Goal: Information Seeking & Learning: Learn about a topic

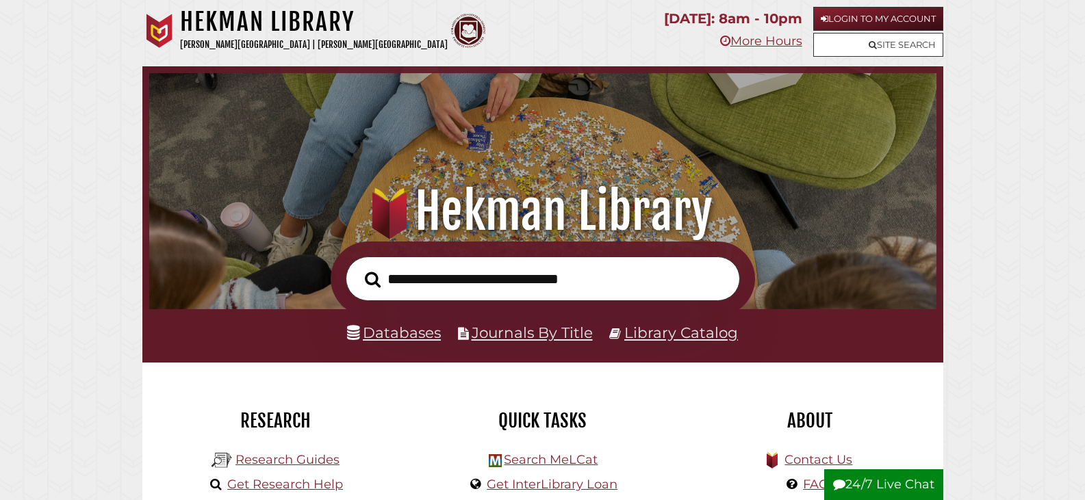
scroll to position [260, 780]
click at [258, 463] on link "Research Guides" at bounding box center [287, 459] width 104 height 15
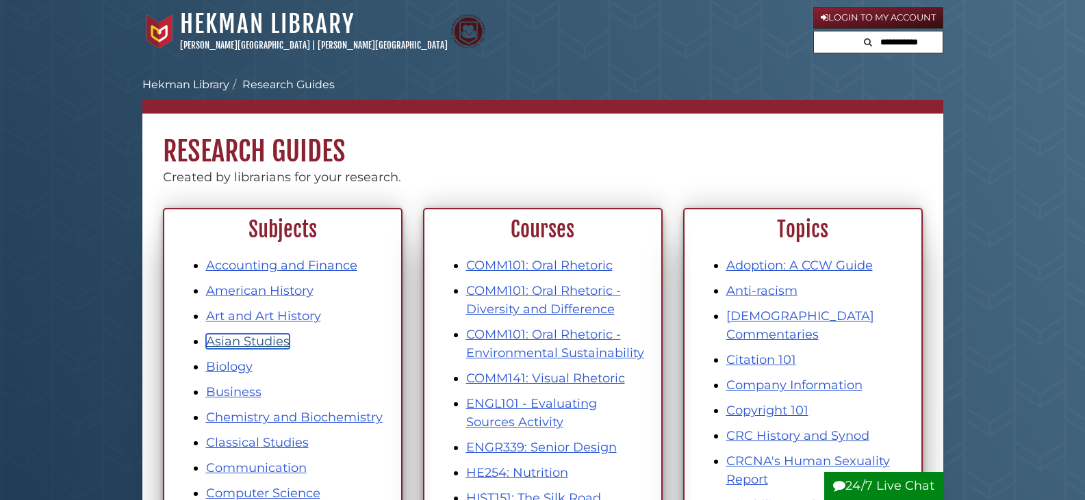
click at [263, 337] on link "Asian Studies" at bounding box center [248, 341] width 84 height 15
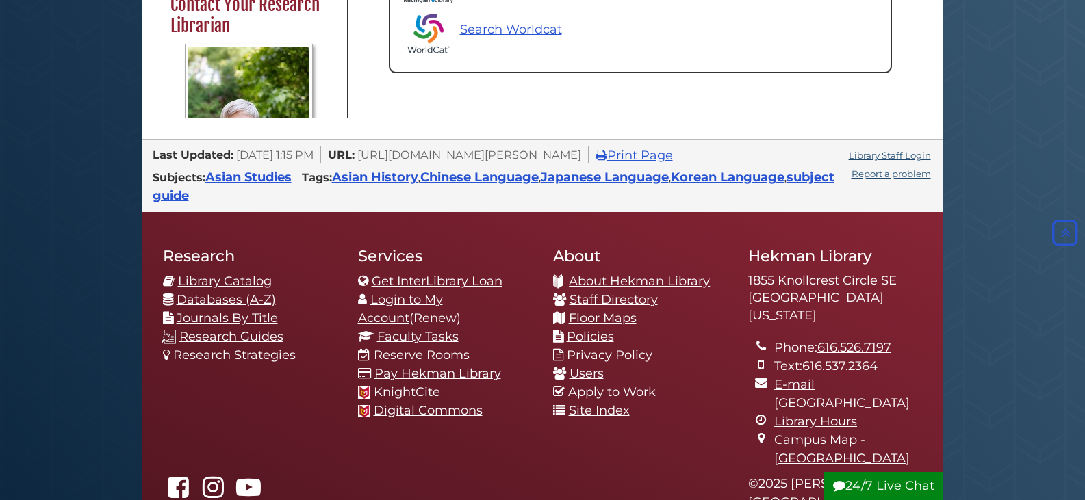
scroll to position [890, 0]
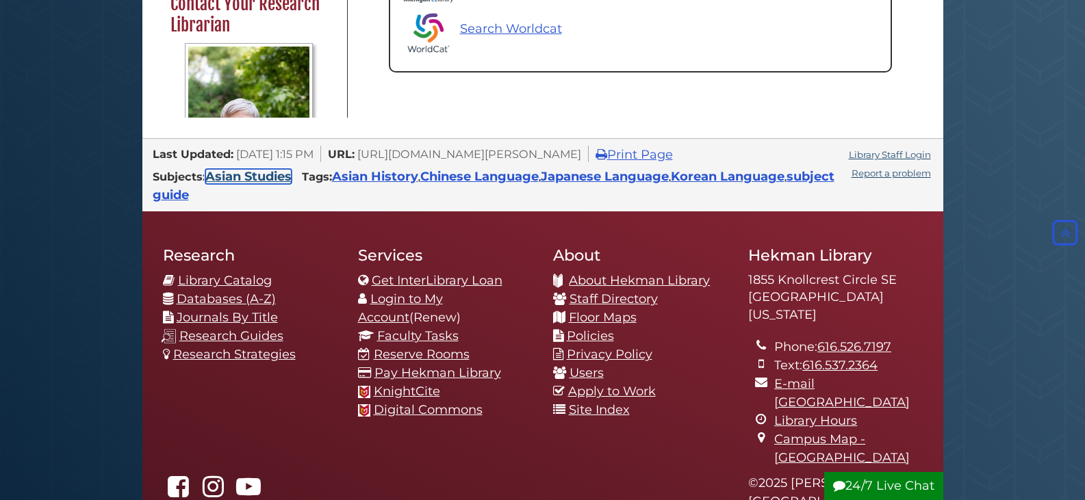
click at [253, 169] on link "Asian Studies" at bounding box center [248, 176] width 86 height 15
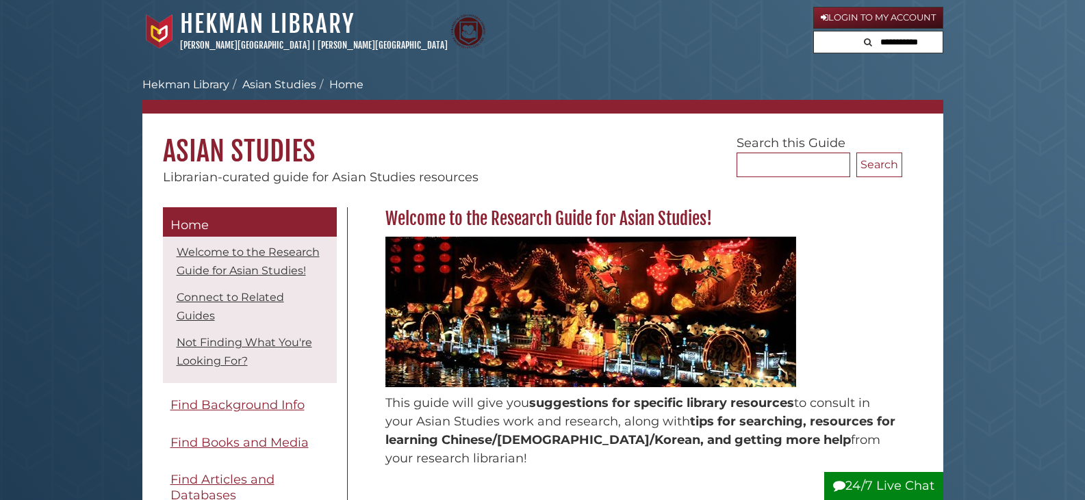
scroll to position [890, 0]
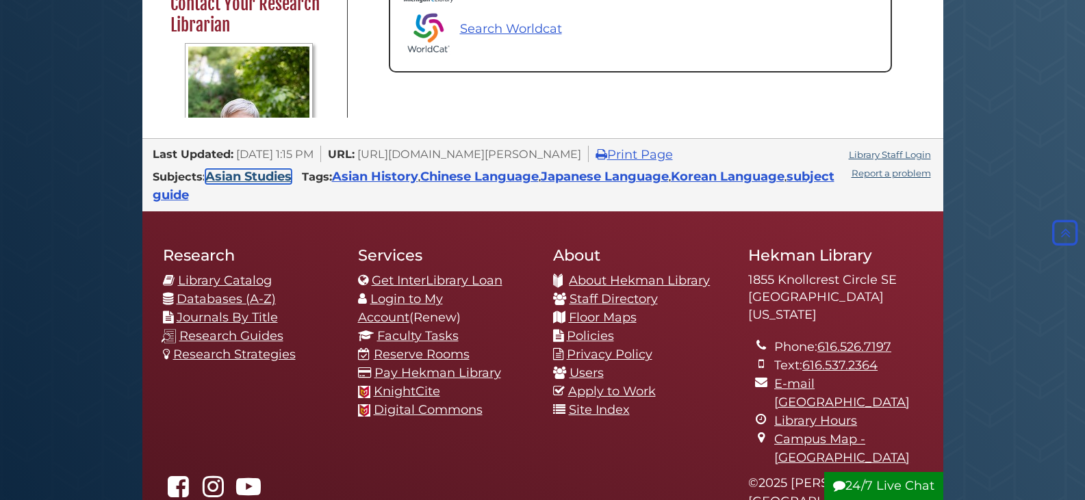
click at [238, 169] on link "Asian Studies" at bounding box center [248, 176] width 86 height 15
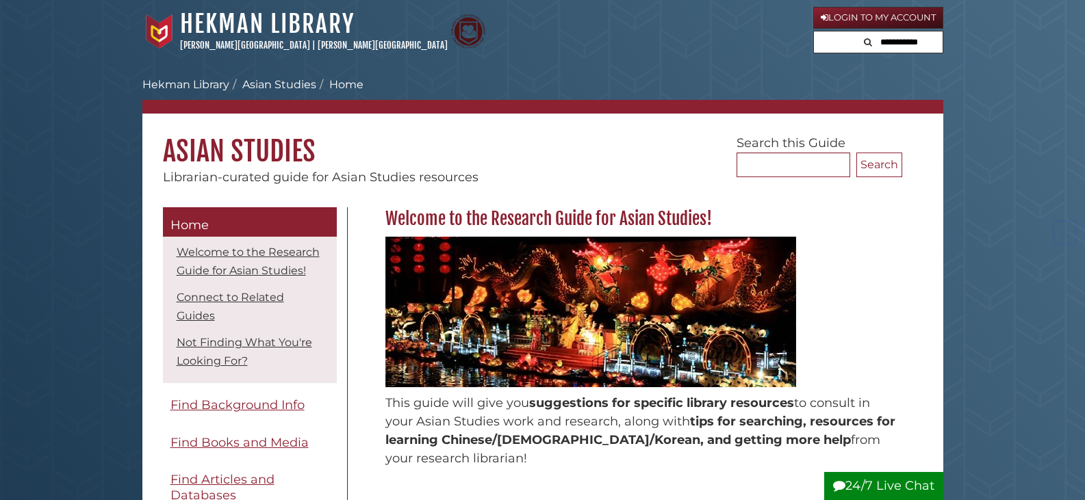
scroll to position [890, 0]
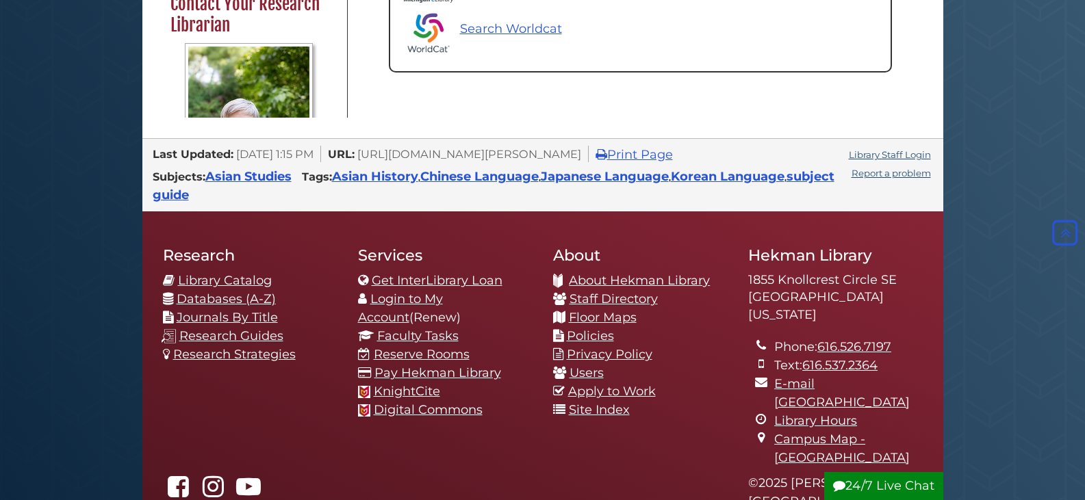
drag, startPoint x: 350, startPoint y: 268, endPoint x: 352, endPoint y: 103, distance: 165.7
drag, startPoint x: 352, startPoint y: 103, endPoint x: 368, endPoint y: 71, distance: 35.2
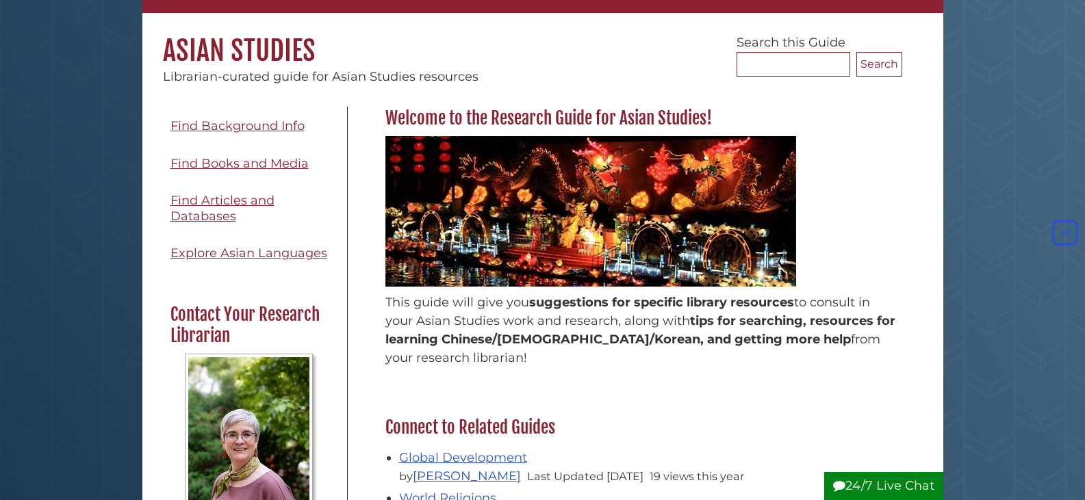
scroll to position [0, 0]
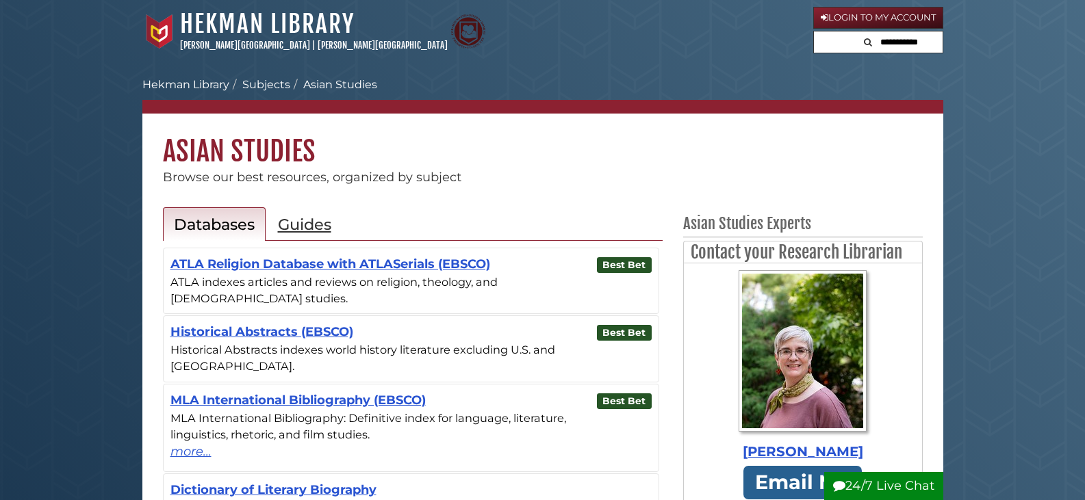
scroll to position [68, 0]
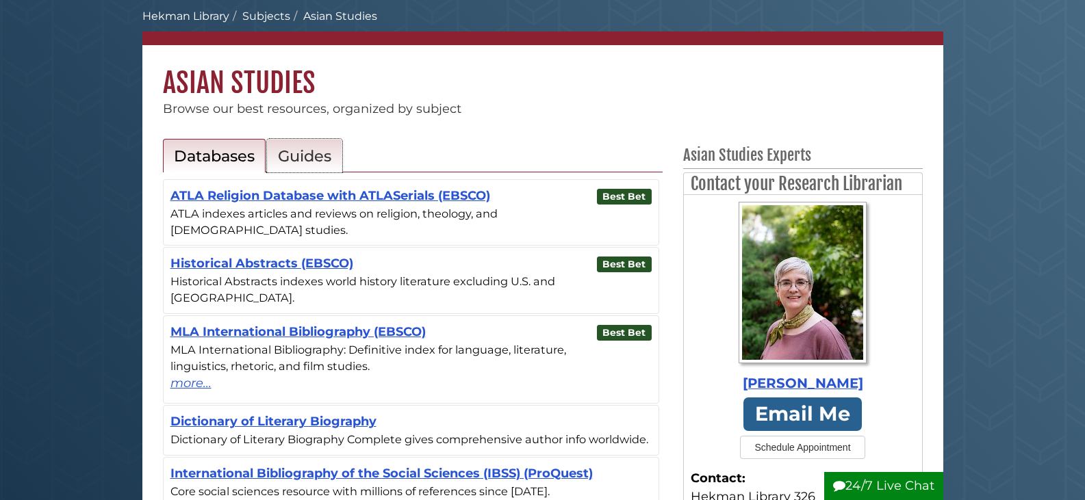
click at [322, 164] on h2 "Guides" at bounding box center [304, 155] width 53 height 19
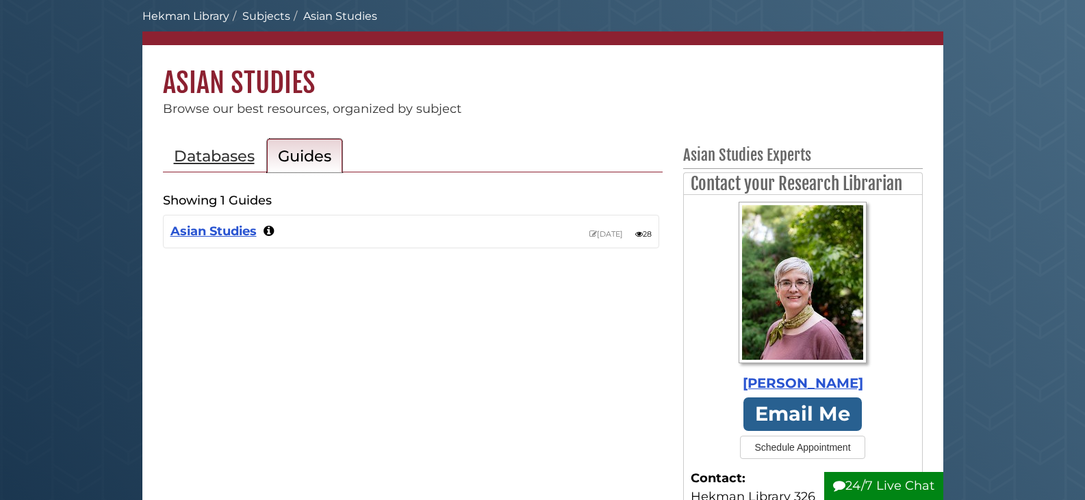
click at [294, 159] on h2 "Guides" at bounding box center [304, 155] width 53 height 19
click at [229, 157] on h2 "Databases" at bounding box center [214, 155] width 81 height 19
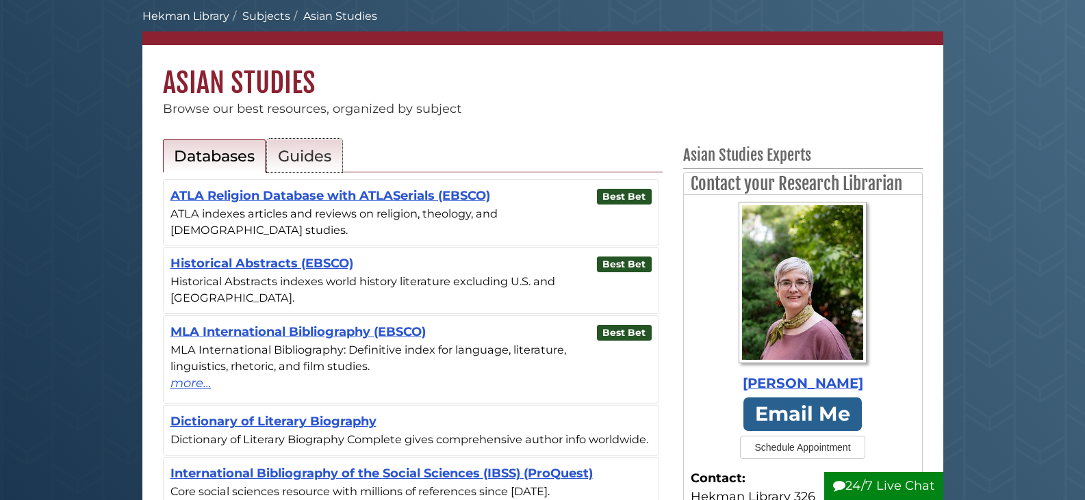
click at [291, 162] on h2 "Guides" at bounding box center [304, 155] width 53 height 19
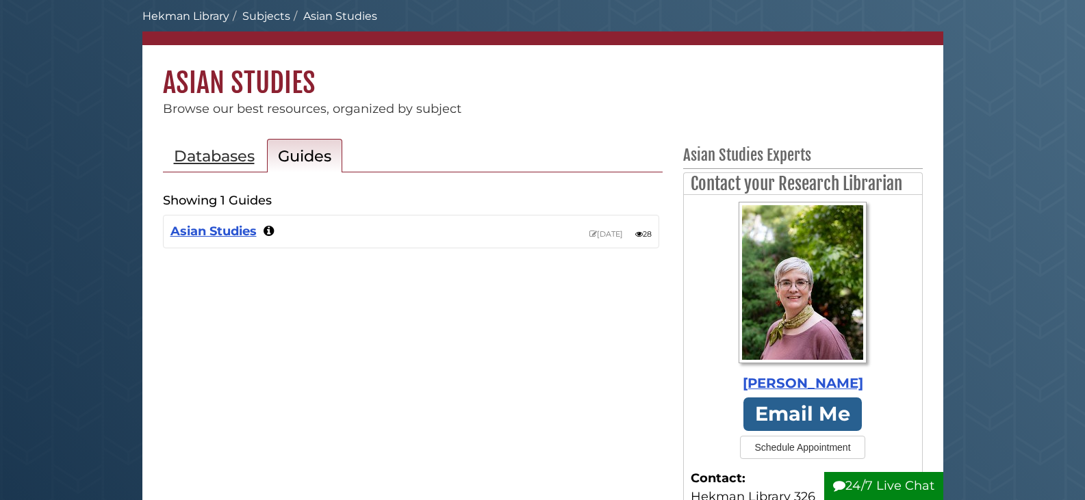
click at [361, 157] on ul "Databases Guides" at bounding box center [413, 156] width 500 height 34
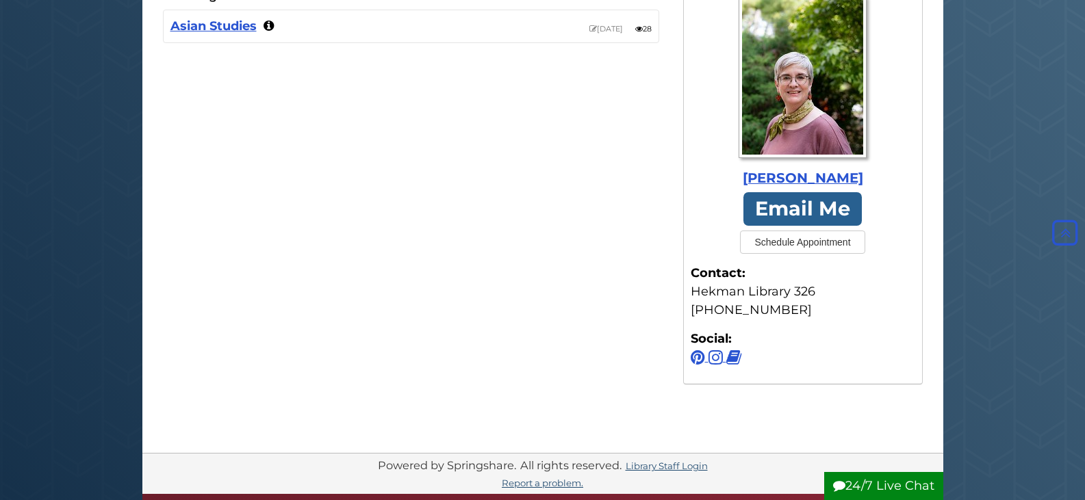
scroll to position [0, 0]
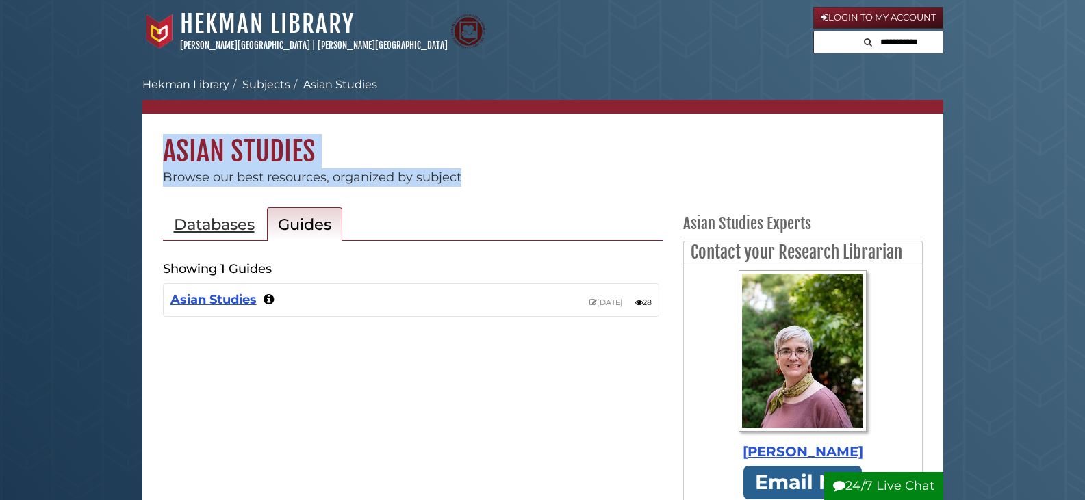
drag, startPoint x: 168, startPoint y: 149, endPoint x: 459, endPoint y: 180, distance: 293.2
click at [459, 180] on div "Calvin University Hekman Library Subjects Asian Studies Asian Studies Browse ou…" at bounding box center [542, 130] width 801 height 114
click at [249, 231] on h2 "Databases" at bounding box center [214, 224] width 81 height 19
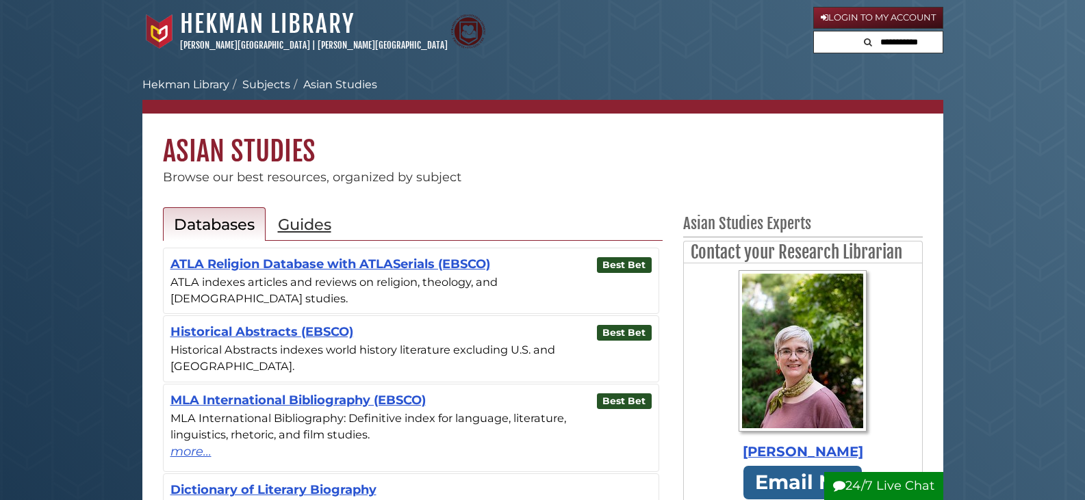
click at [634, 187] on div "Databases Guides Showing 7 Databases Best Bets! Best Bet ATLA Religion Database…" at bounding box center [542, 471] width 801 height 569
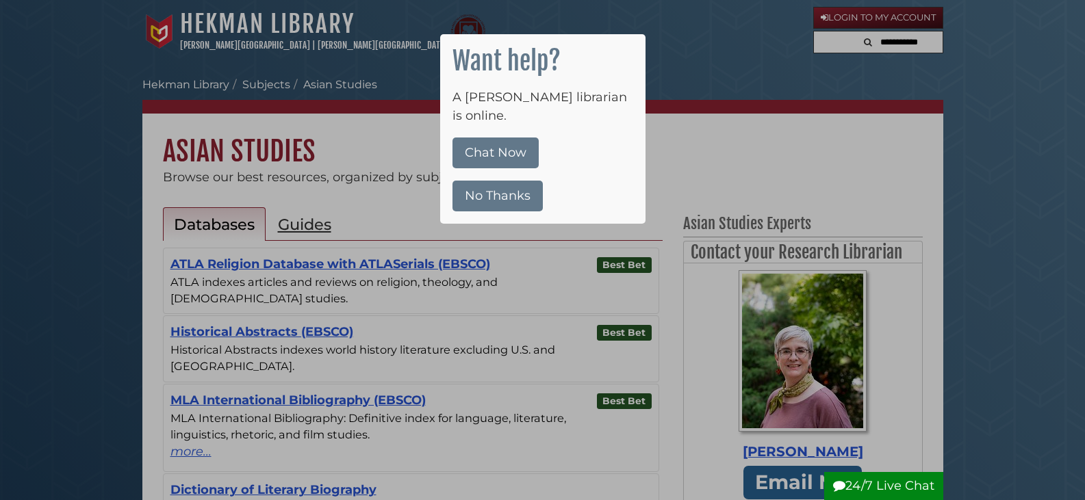
click at [739, 76] on div at bounding box center [542, 250] width 1085 height 500
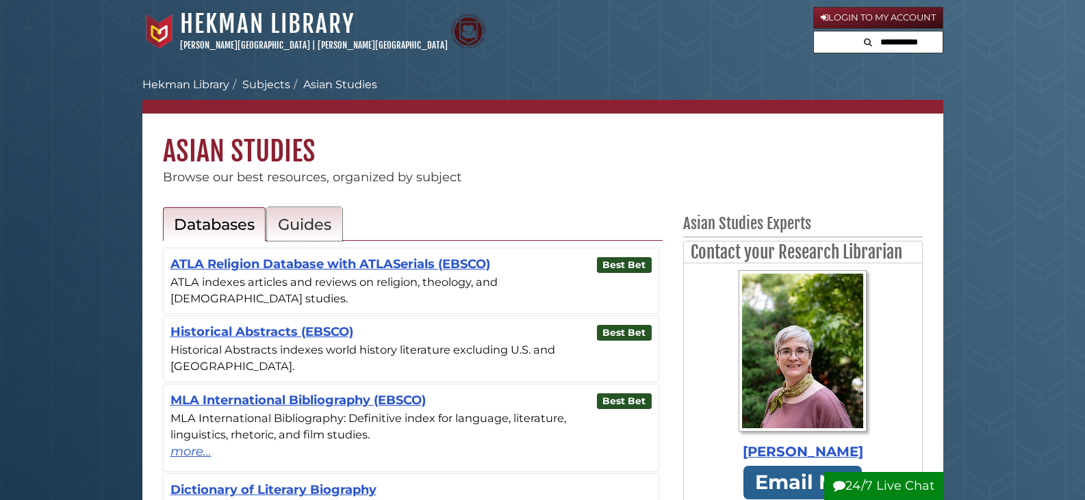
click at [318, 220] on h2 "Guides" at bounding box center [304, 224] width 53 height 19
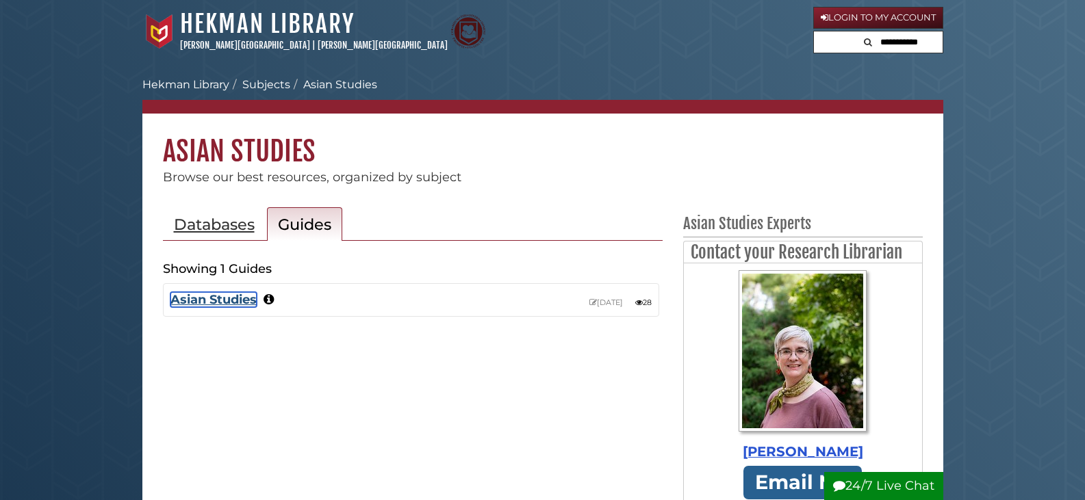
click at [233, 297] on link "Asian Studies" at bounding box center [213, 299] width 86 height 15
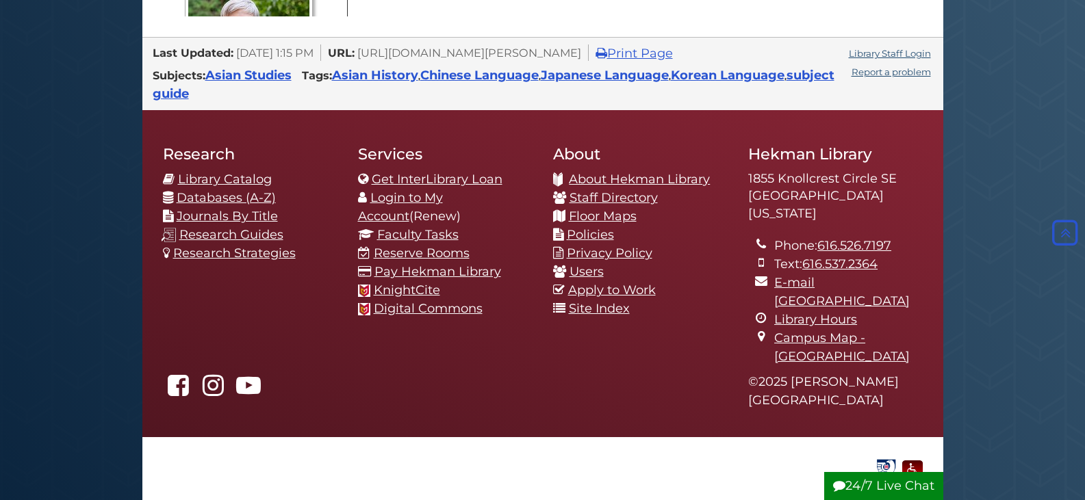
scroll to position [958, 0]
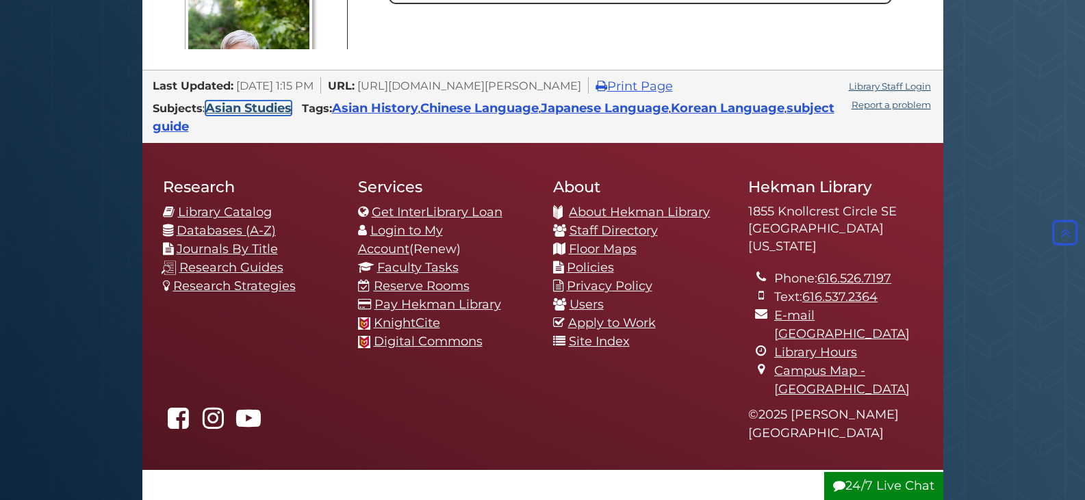
click at [257, 101] on link "Asian Studies" at bounding box center [248, 108] width 86 height 15
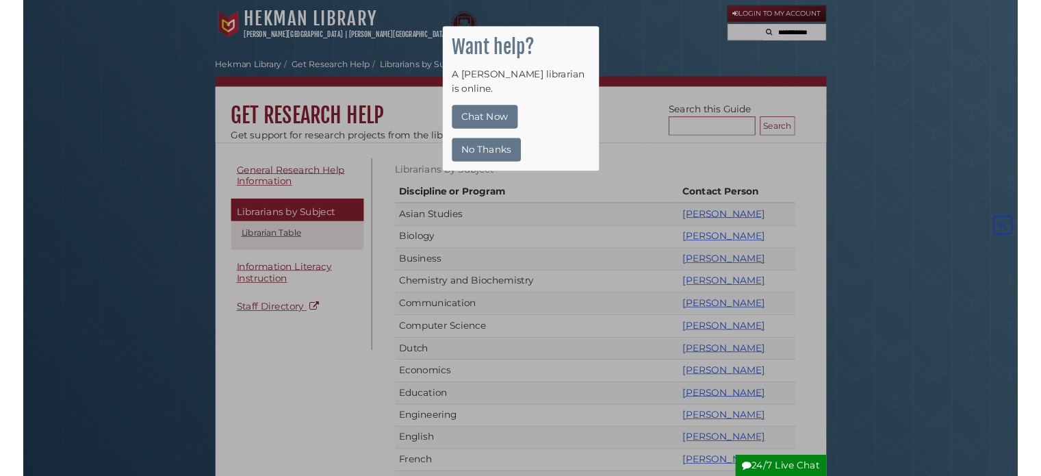
scroll to position [479, 0]
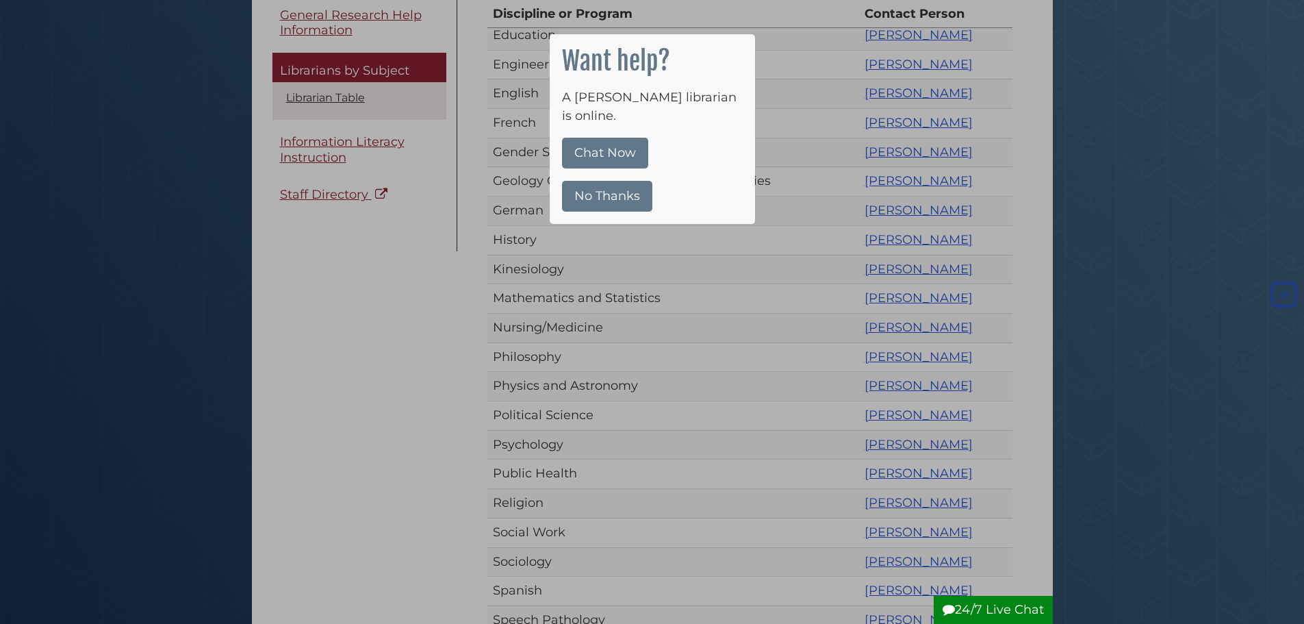
click at [584, 181] on button "No Thanks" at bounding box center [607, 196] width 90 height 31
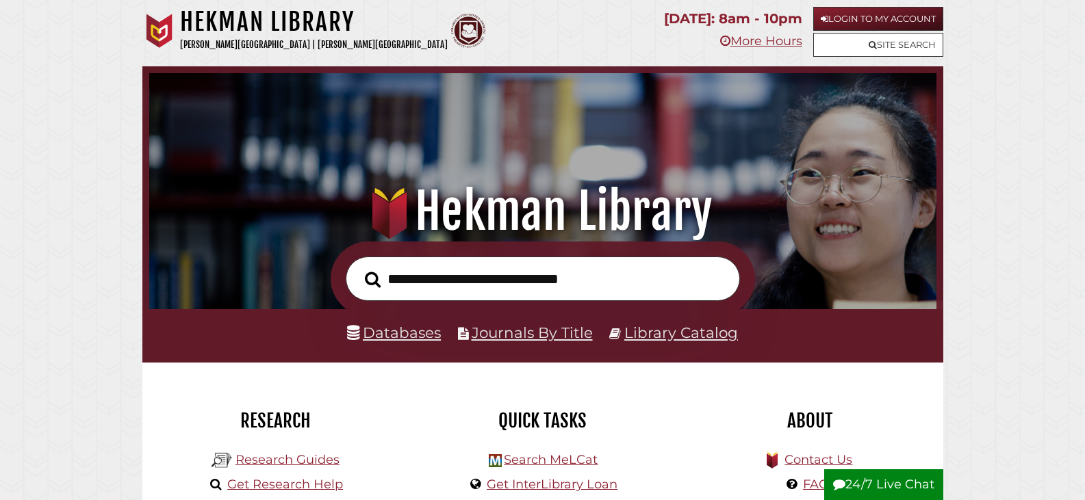
click at [467, 287] on input "text" at bounding box center [543, 279] width 394 height 44
type input "*****"
click at [358, 268] on button "Search" at bounding box center [372, 280] width 29 height 25
